Goal: Task Accomplishment & Management: Complete application form

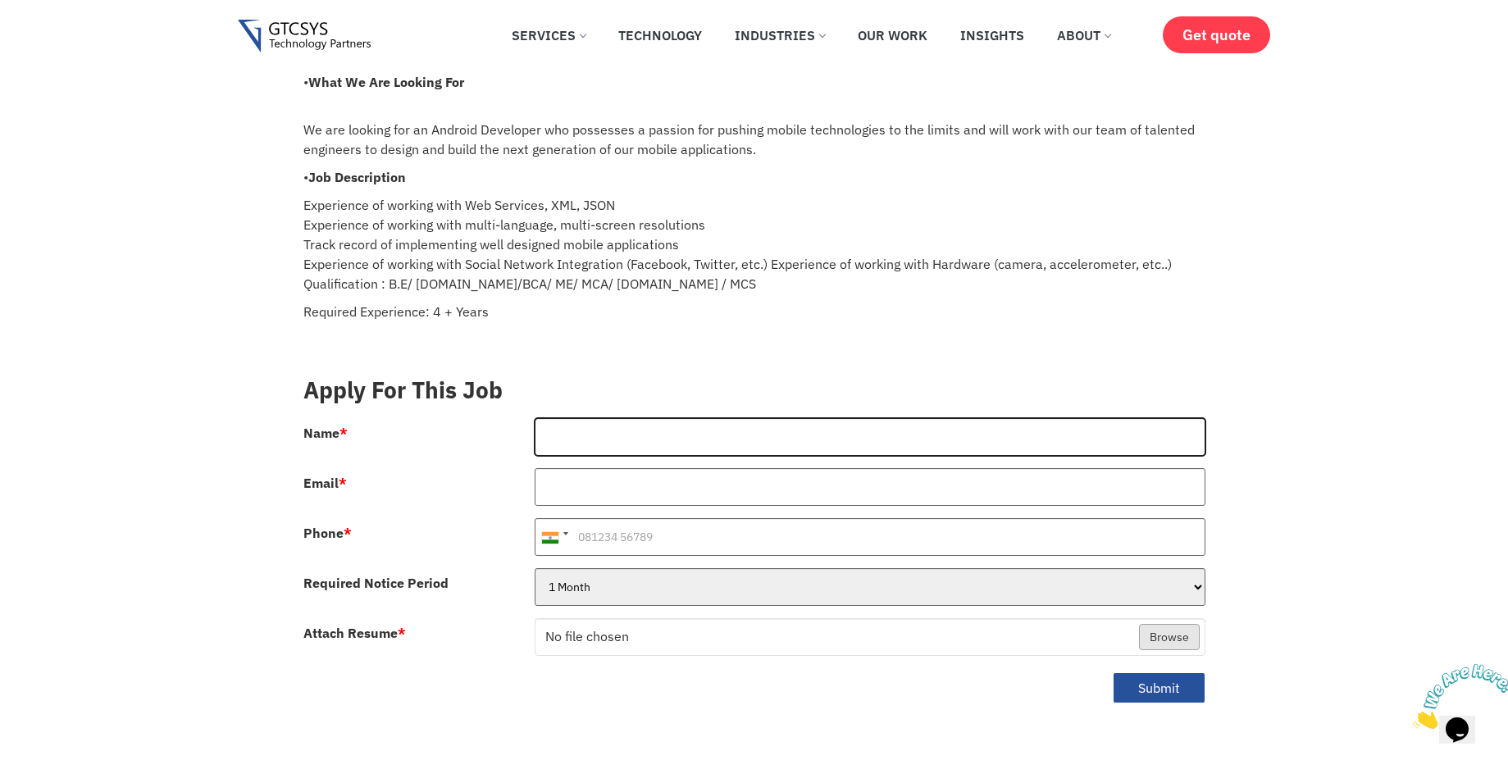
scroll to position [197, 0]
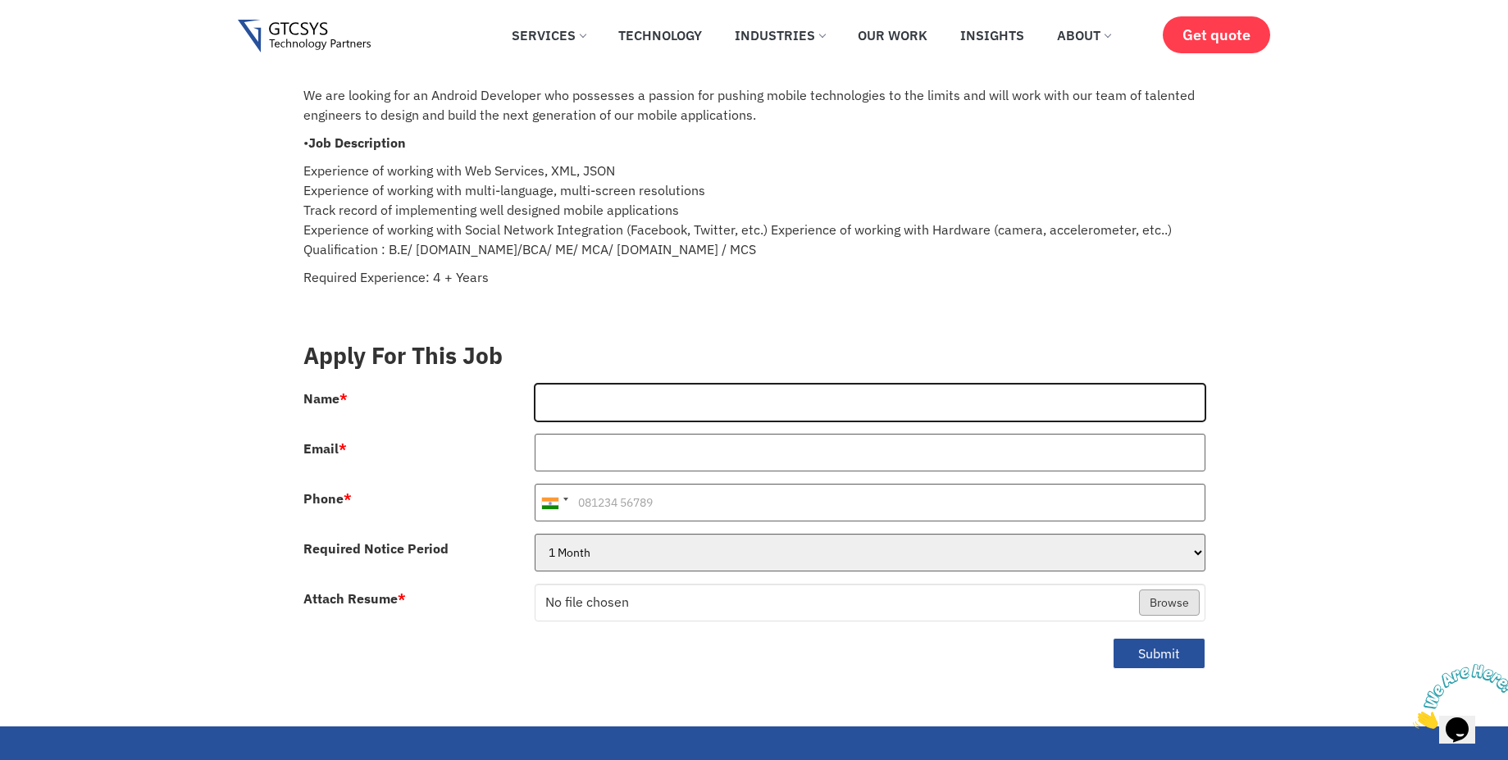
click at [590, 389] on input "Name *" at bounding box center [870, 403] width 671 height 38
type input "Dixit Gondaliya"
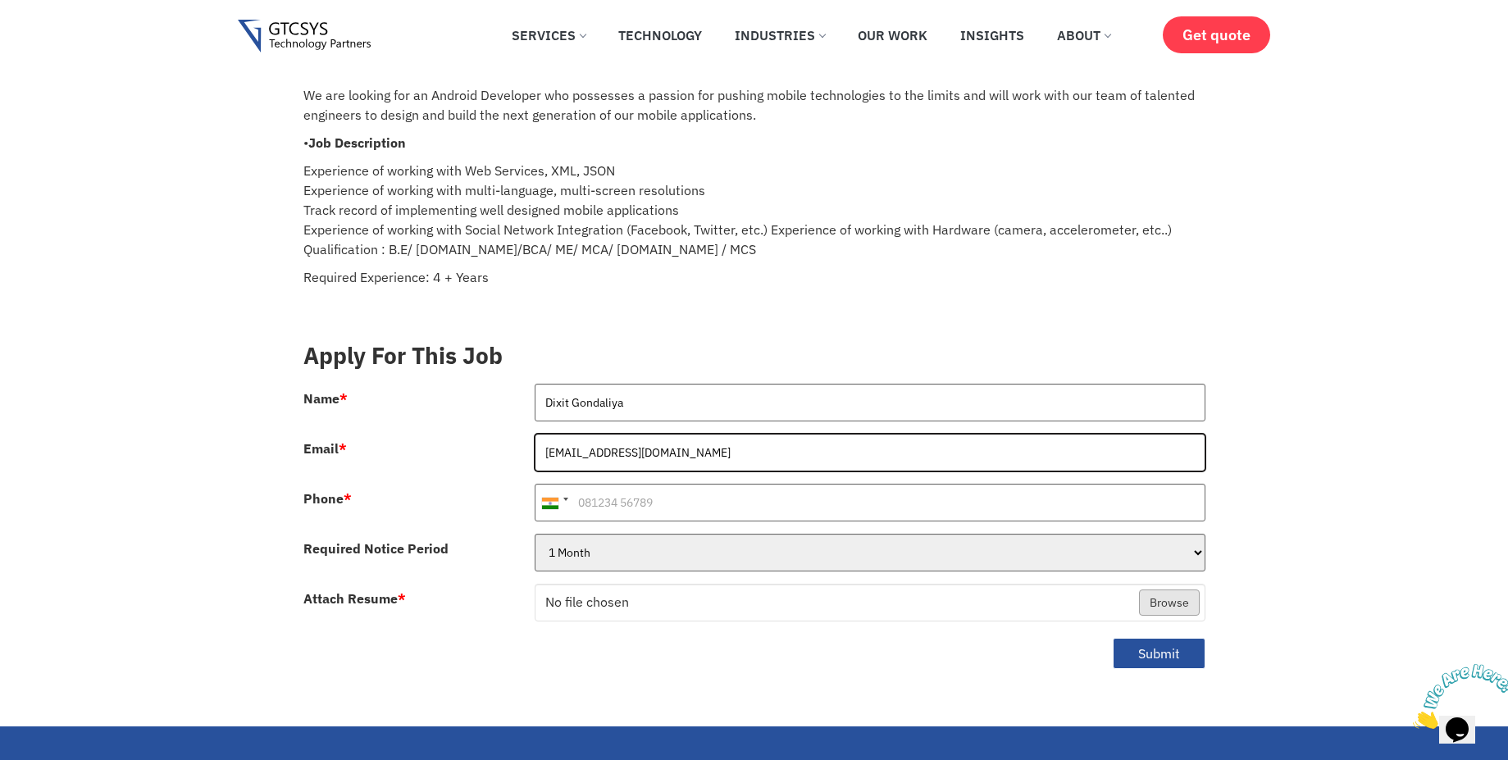
type input "[EMAIL_ADDRESS][DOMAIN_NAME]"
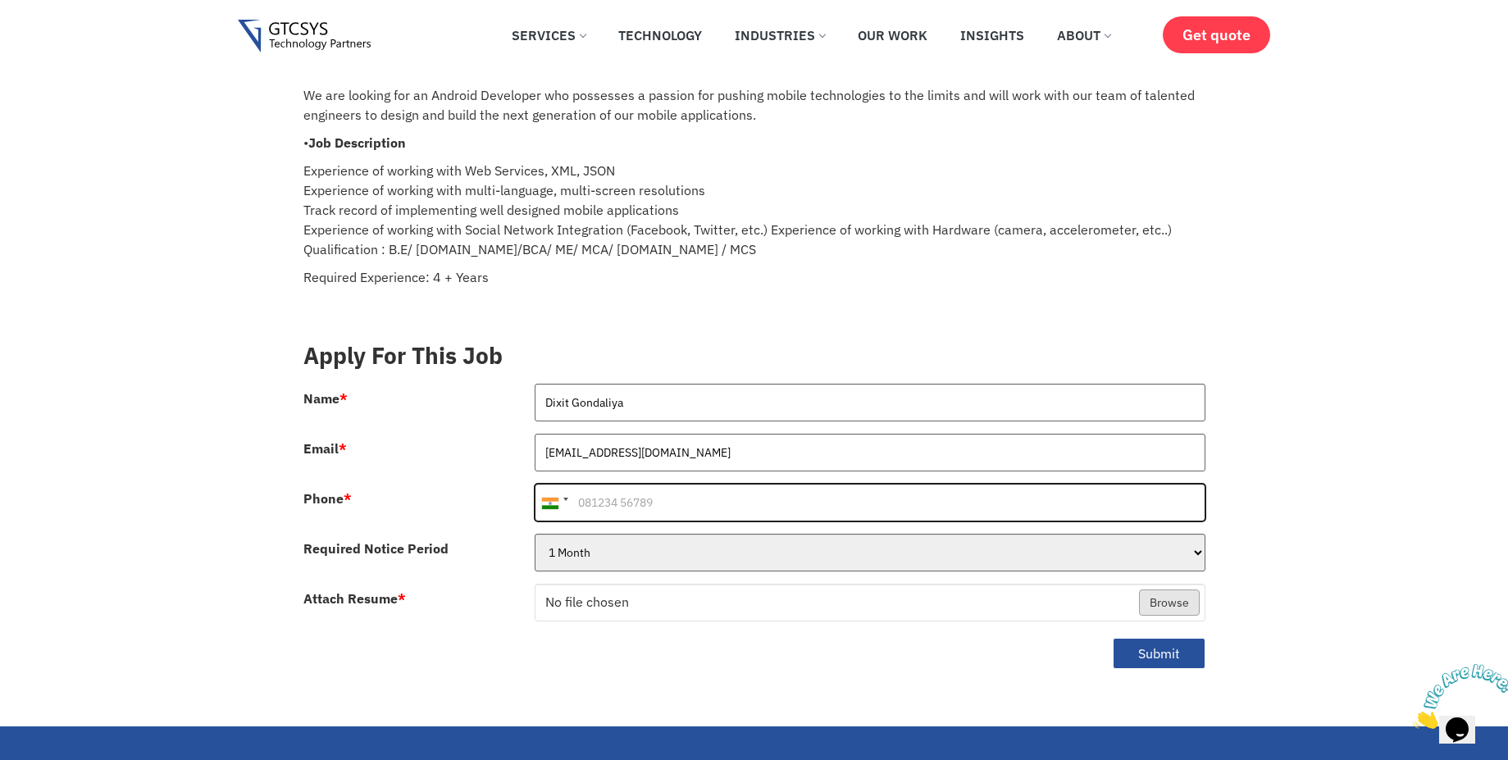
click at [640, 489] on input "Phone *" at bounding box center [870, 503] width 671 height 38
type input "6353518807"
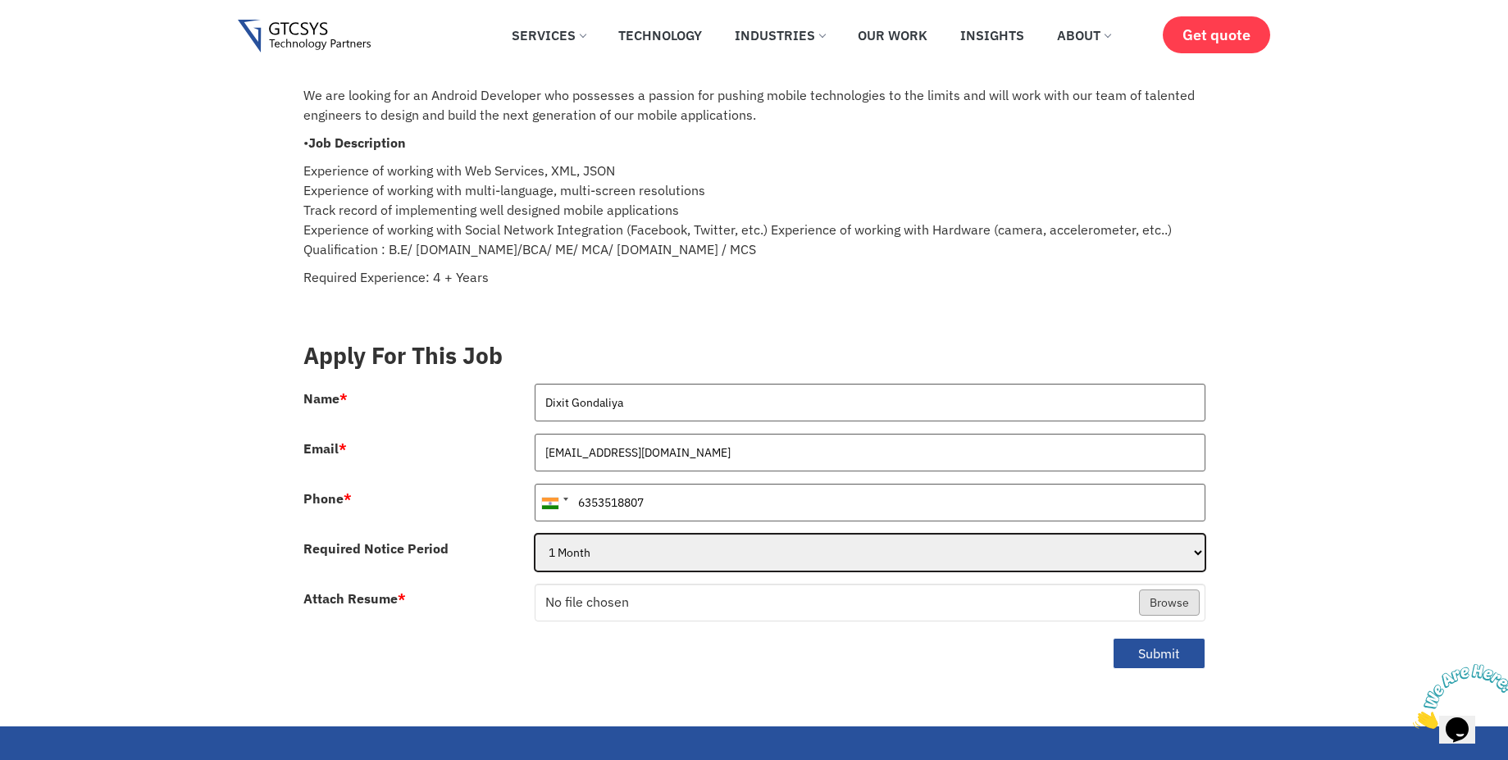
select select "2 Months"
click at [535, 534] on select "1 Month 2 Months 3Months" at bounding box center [870, 553] width 671 height 38
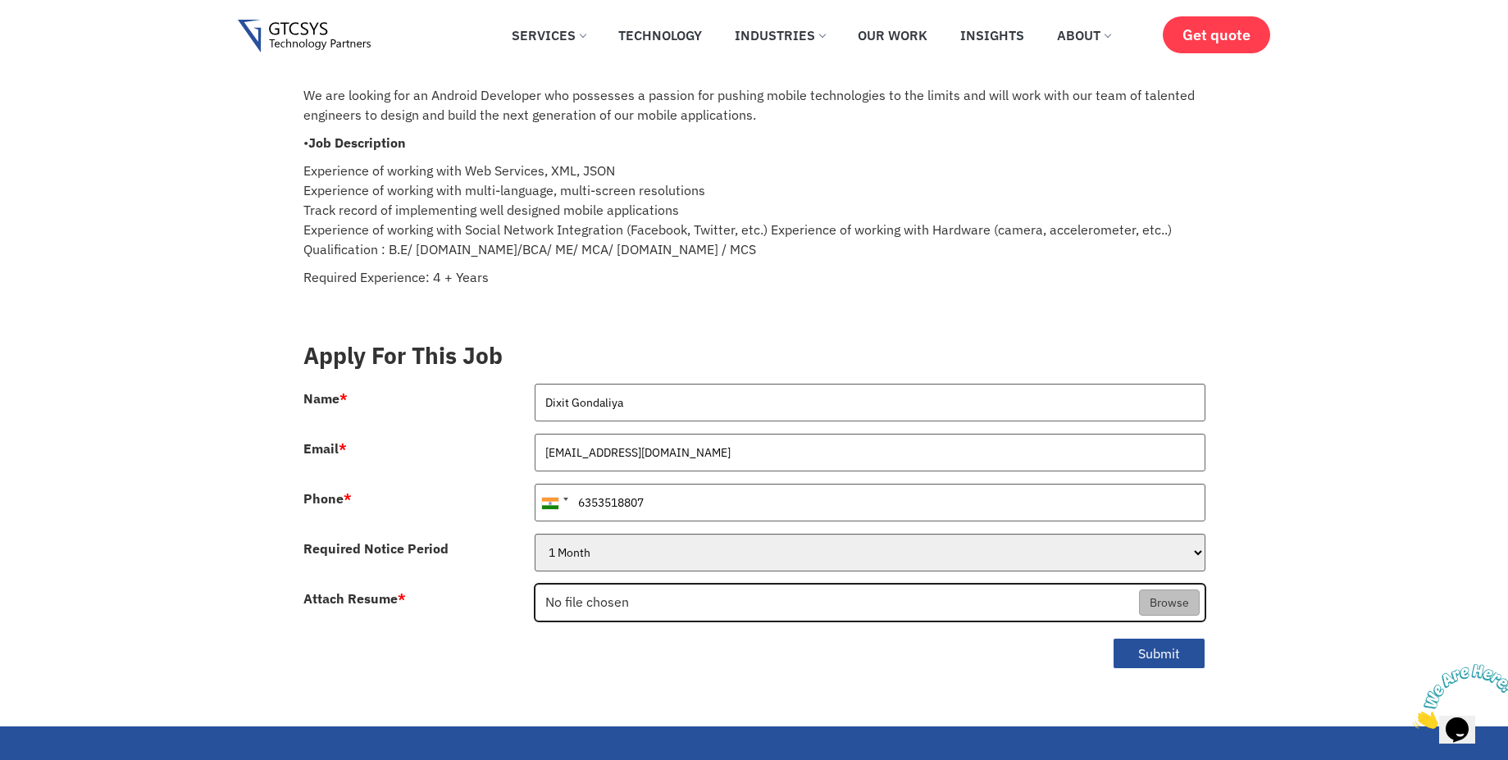
click at [628, 585] on input "Attach Resume *" at bounding box center [869, 604] width 669 height 38
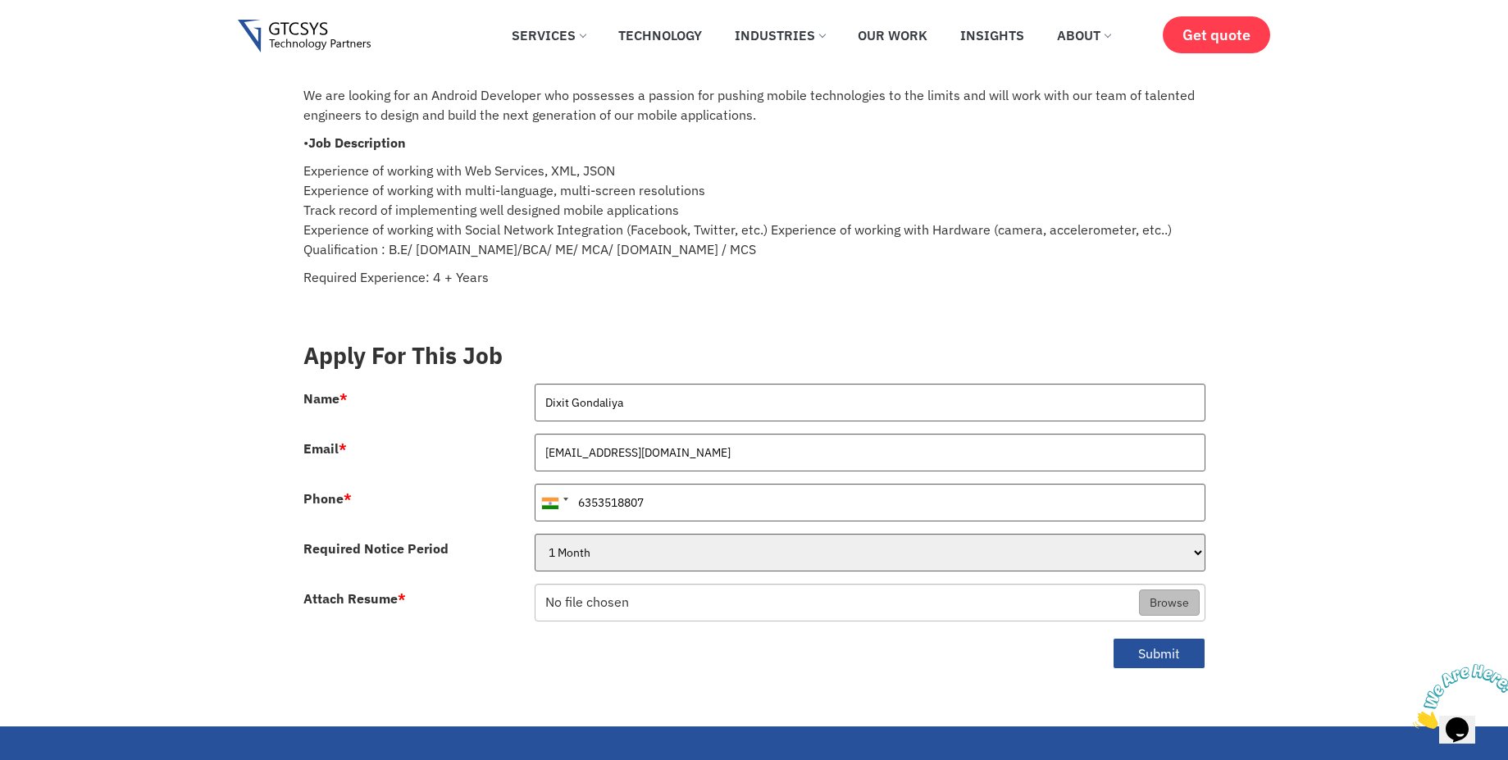
type input "C:\fakepath\CV_Dixit_Gondaliya.pdf"
click at [1147, 638] on button "Submit" at bounding box center [1159, 654] width 93 height 32
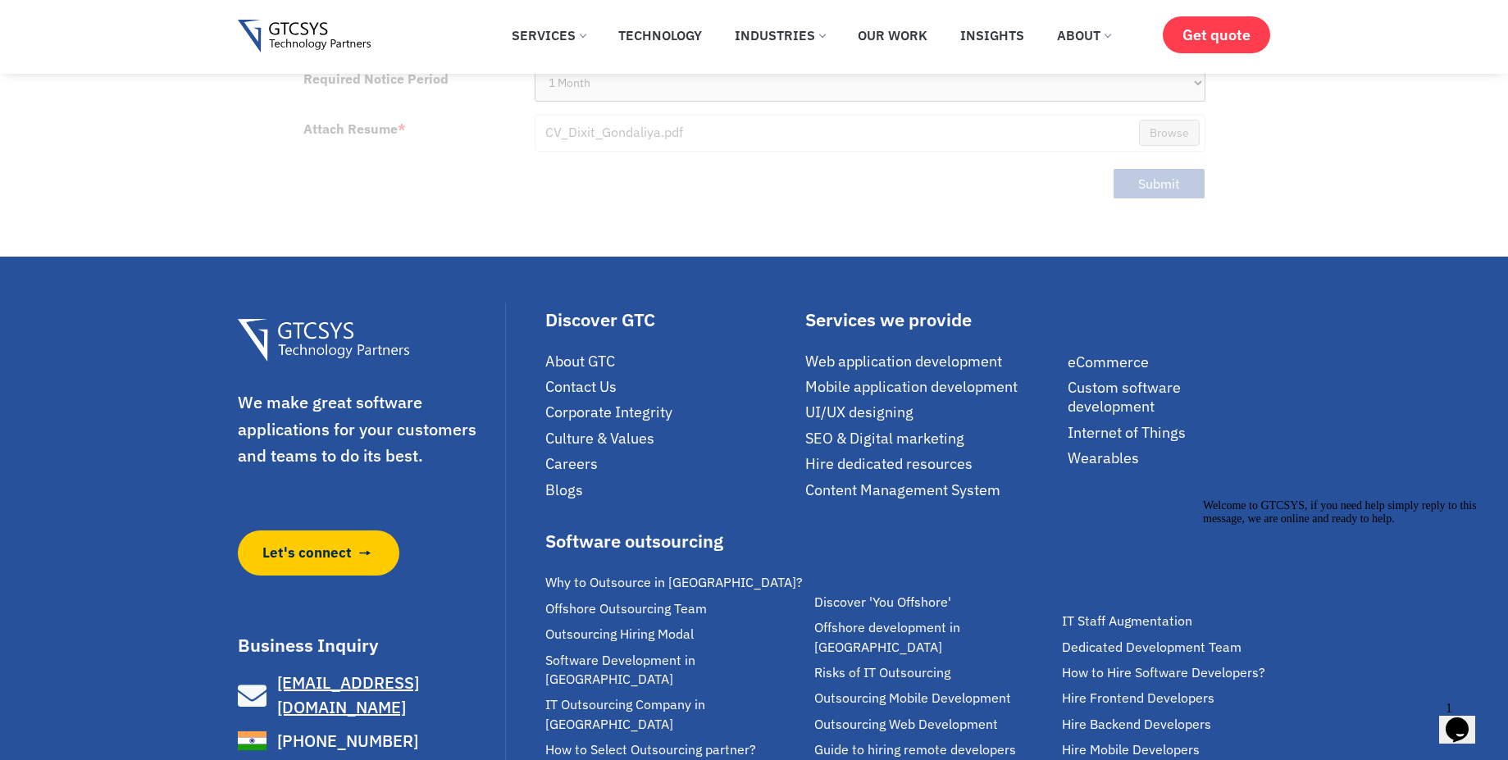
scroll to position [394, 0]
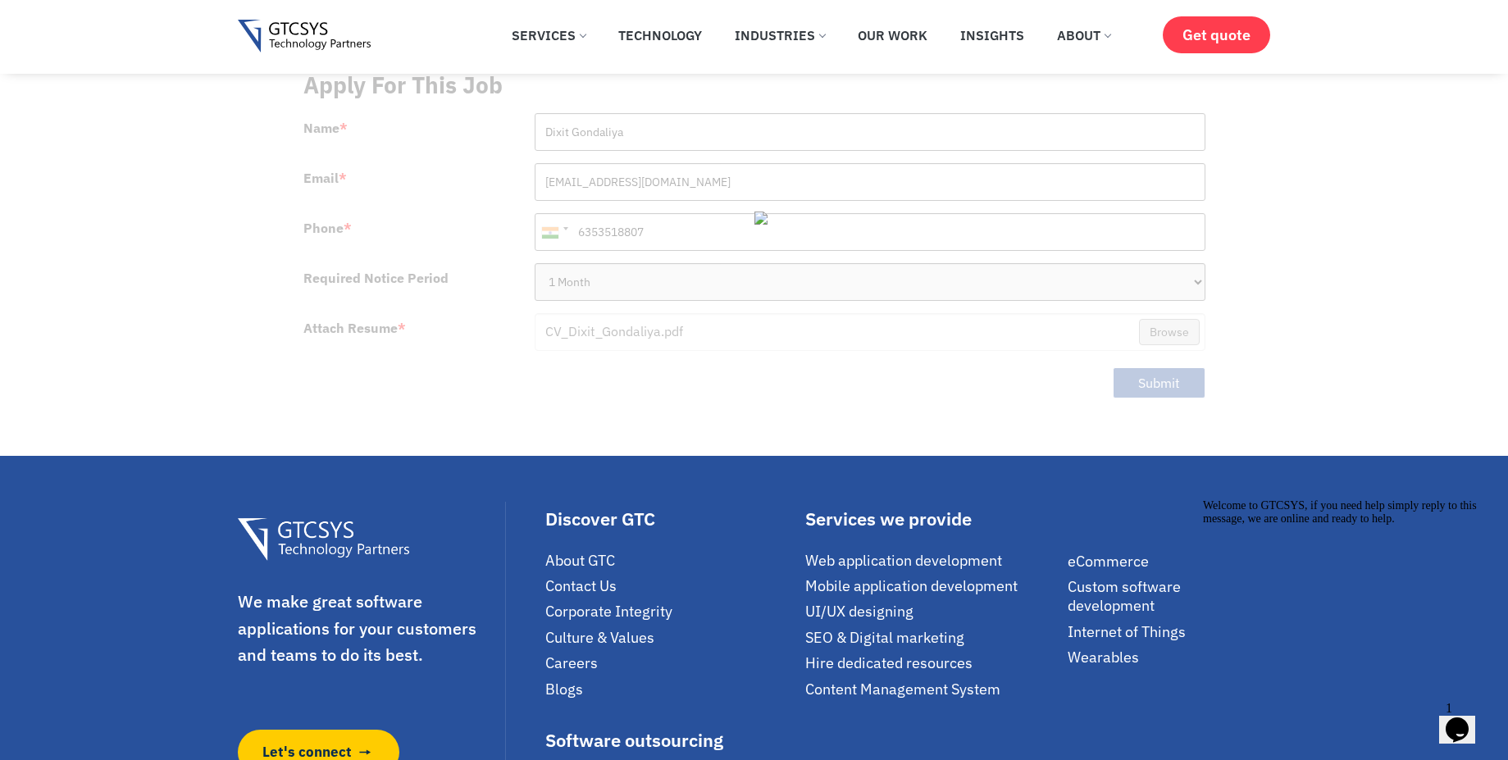
click at [1203, 499] on icon "Chat attention grabber" at bounding box center [1203, 499] width 0 height 0
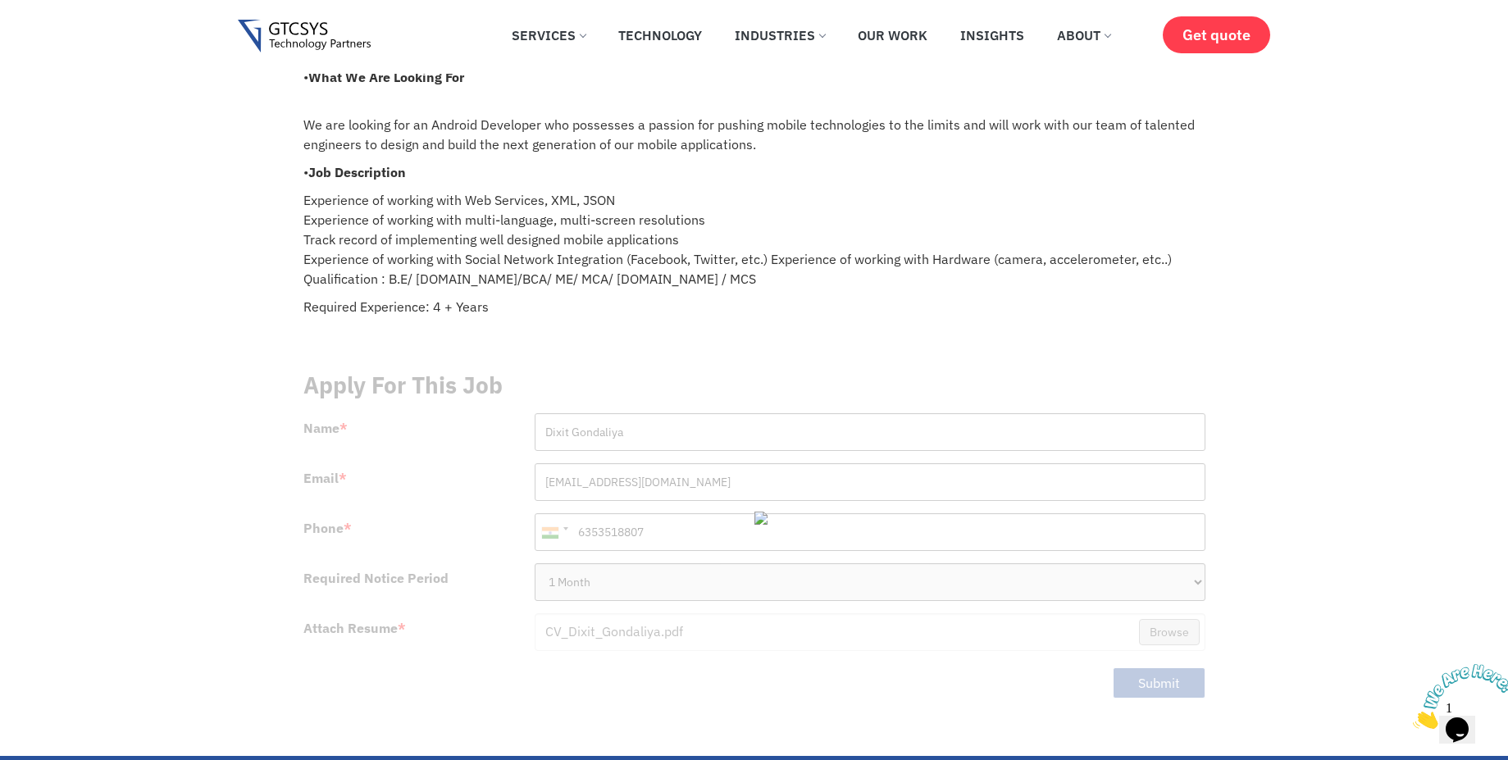
scroll to position [0, 0]
